Goal: Transaction & Acquisition: Purchase product/service

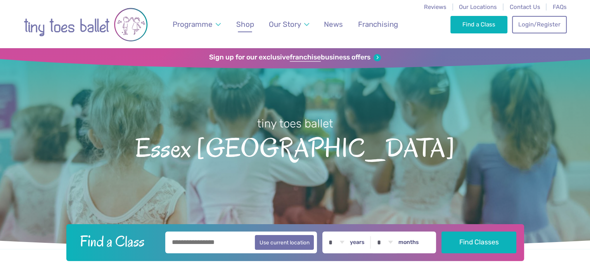
click at [245, 24] on span "Shop" at bounding box center [245, 24] width 18 height 9
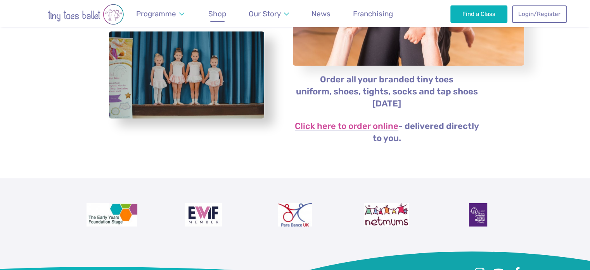
scroll to position [186, 0]
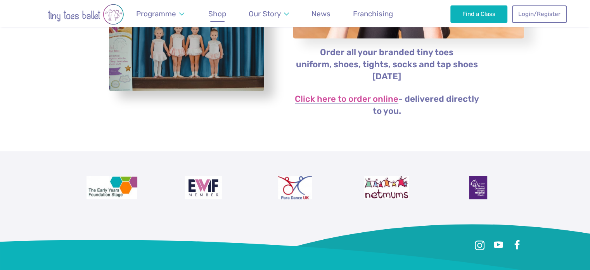
drag, startPoint x: 596, startPoint y: 12, endPoint x: 595, endPoint y: 89, distance: 77.3
click at [590, 89] on html "Reviews Our Locations Contact Us FAQs Programme Weekly Classes Inclusive Dance …" at bounding box center [295, 124] width 590 height 621
click at [376, 96] on link "Click here to order online" at bounding box center [347, 99] width 104 height 9
